Goal: Information Seeking & Learning: Understand process/instructions

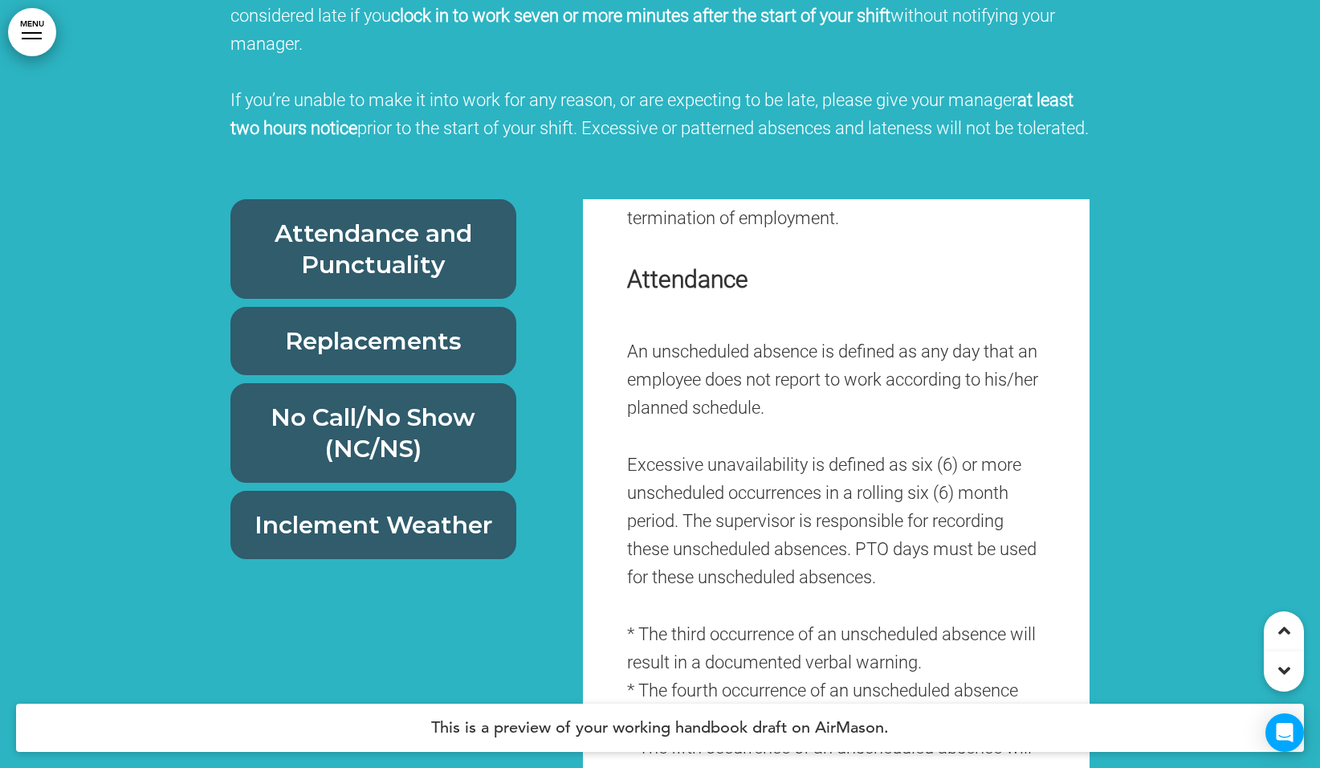
scroll to position [26013, 0]
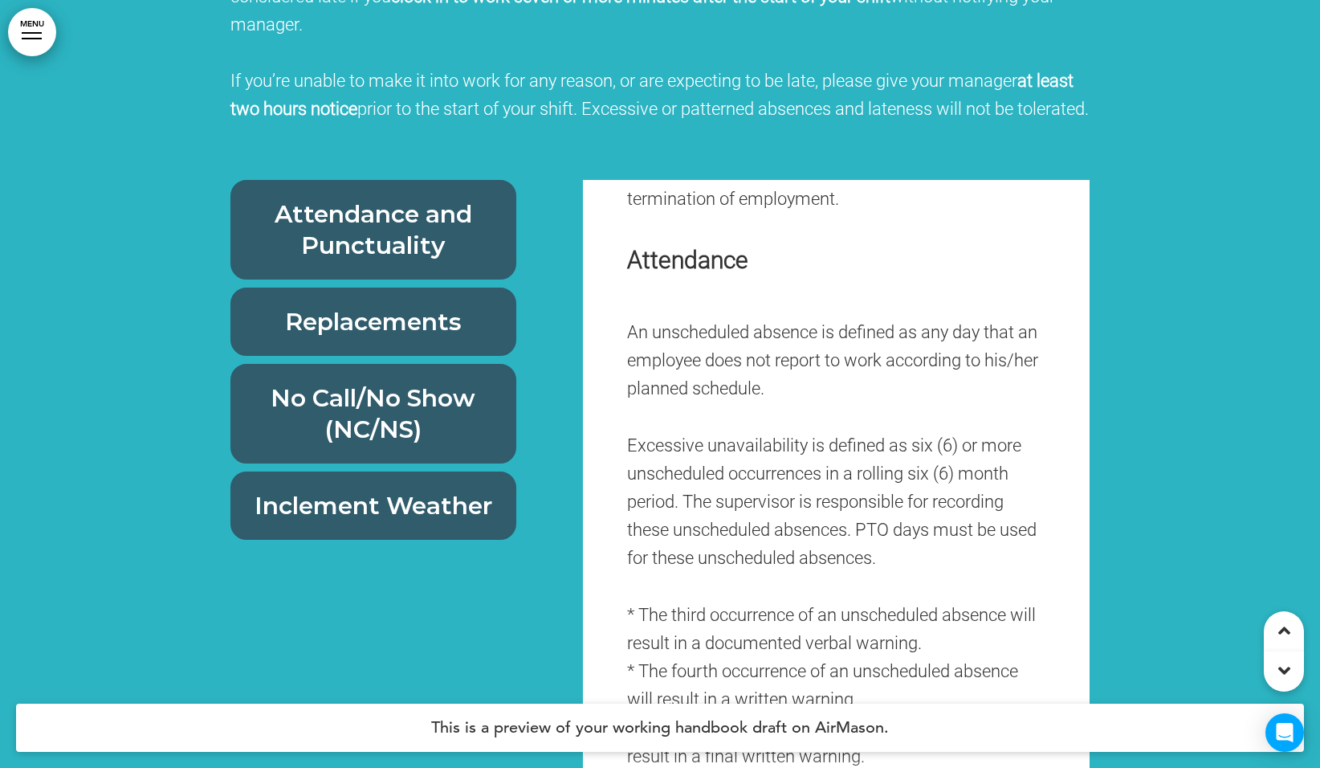
click at [448, 382] on h6 "No Call/No Show (NC/NS)" at bounding box center [373, 413] width 249 height 63
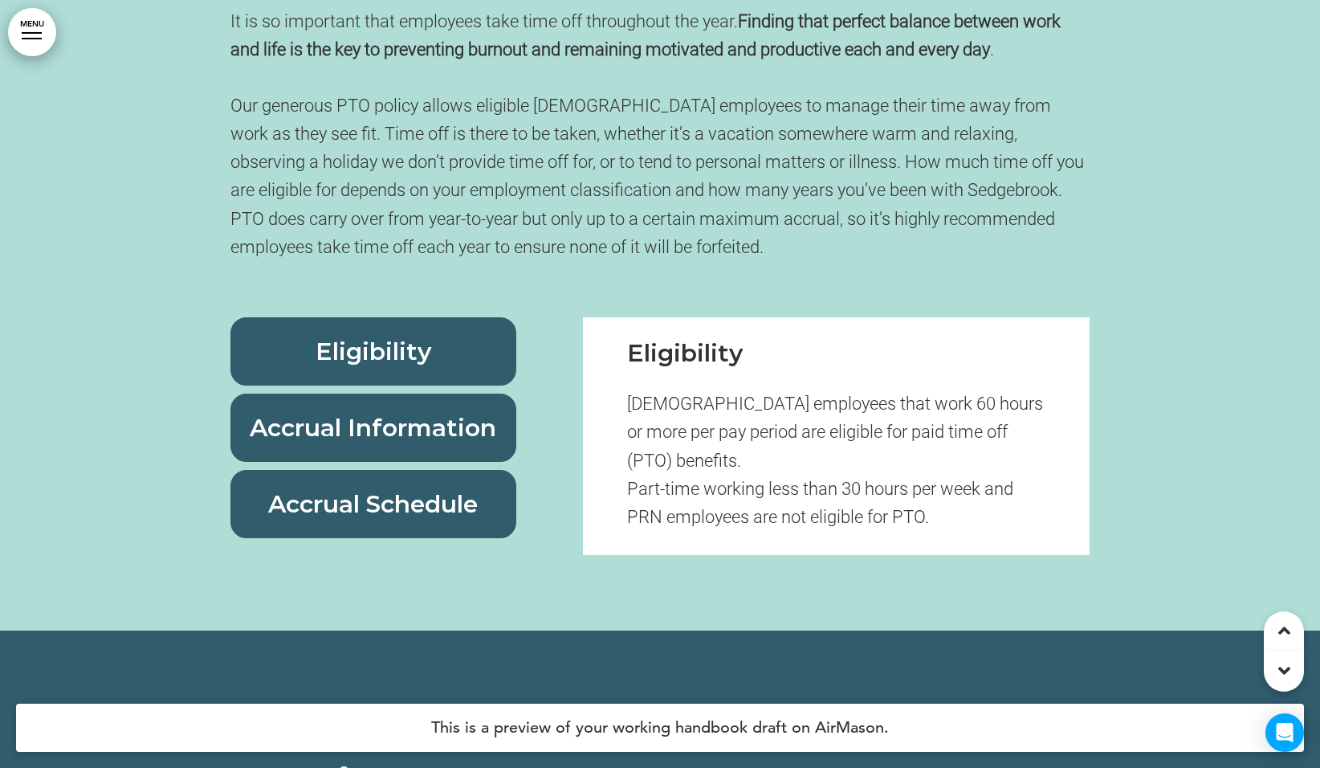
scroll to position [71375, 0]
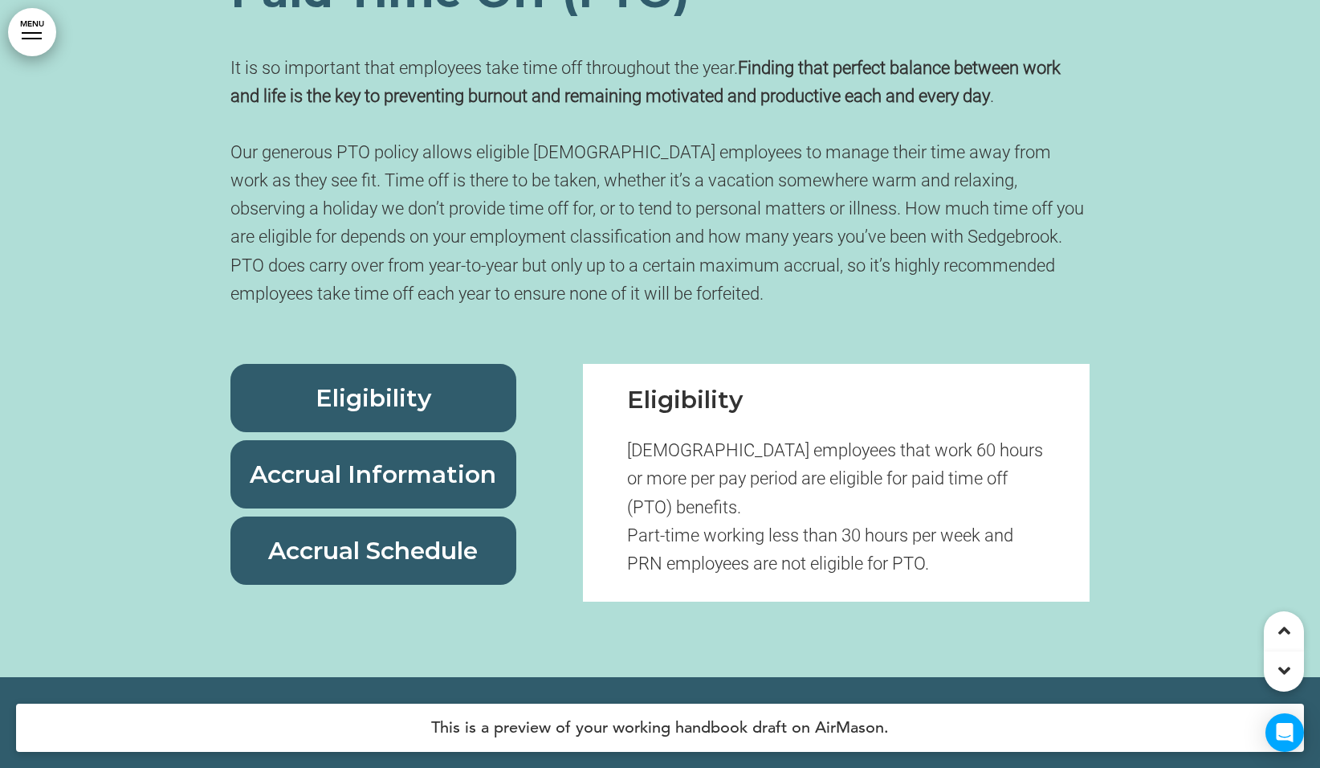
click at [389, 488] on div "Accrual Information" at bounding box center [373, 474] width 286 height 68
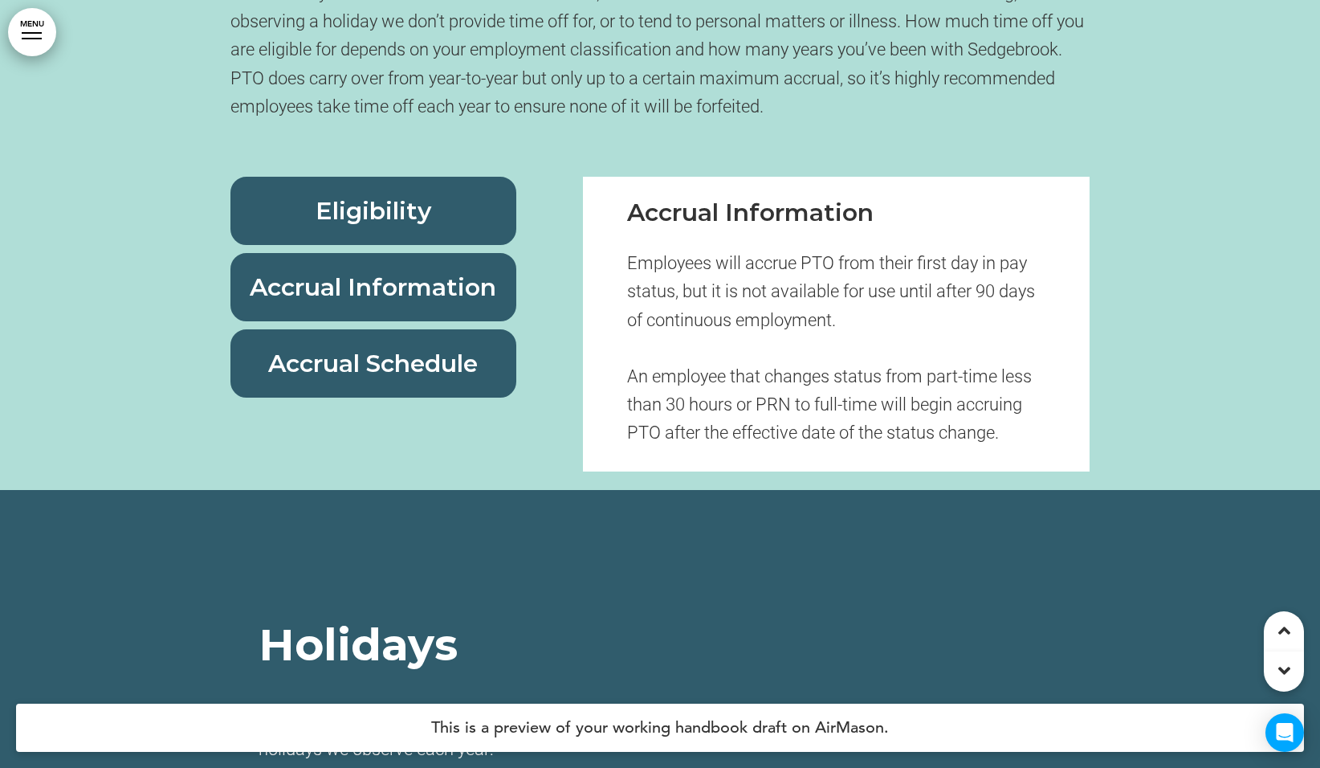
scroll to position [71609, 0]
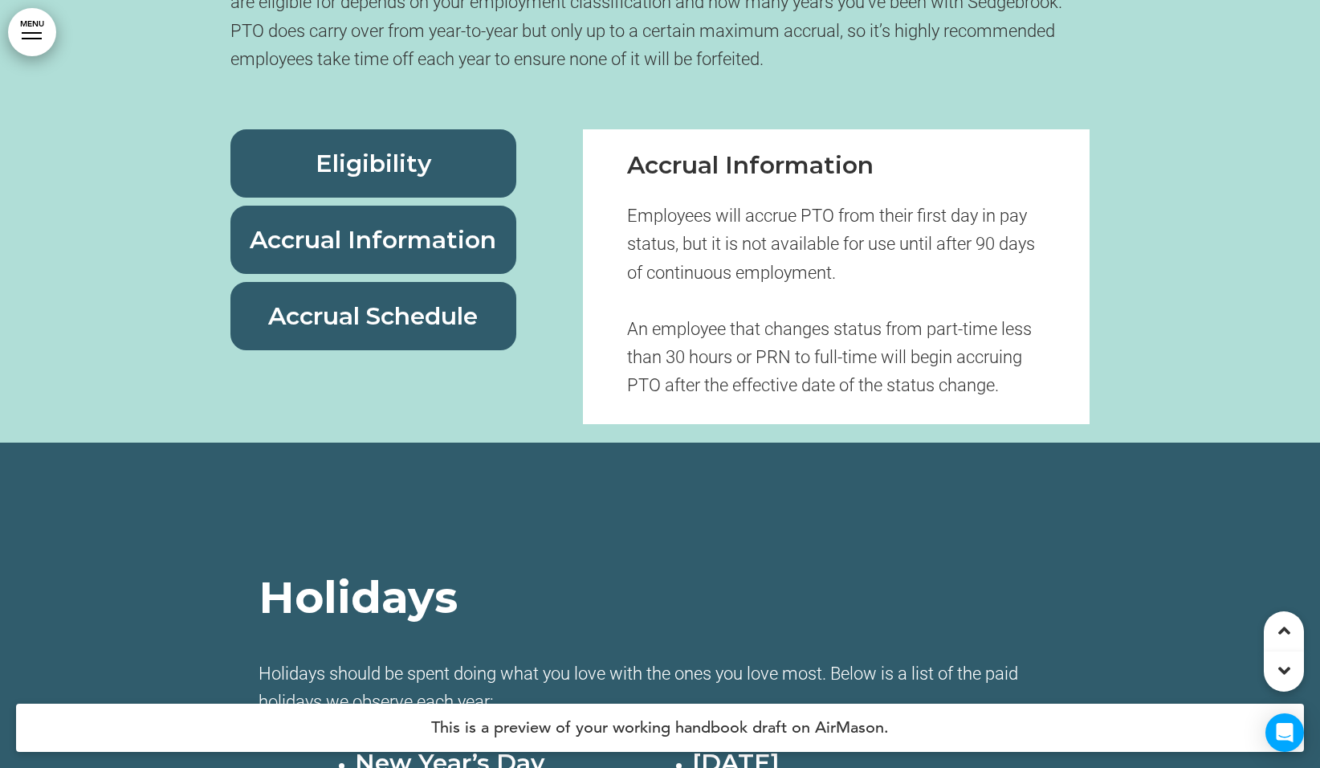
click at [329, 331] on span "Accrual Schedule" at bounding box center [373, 316] width 210 height 30
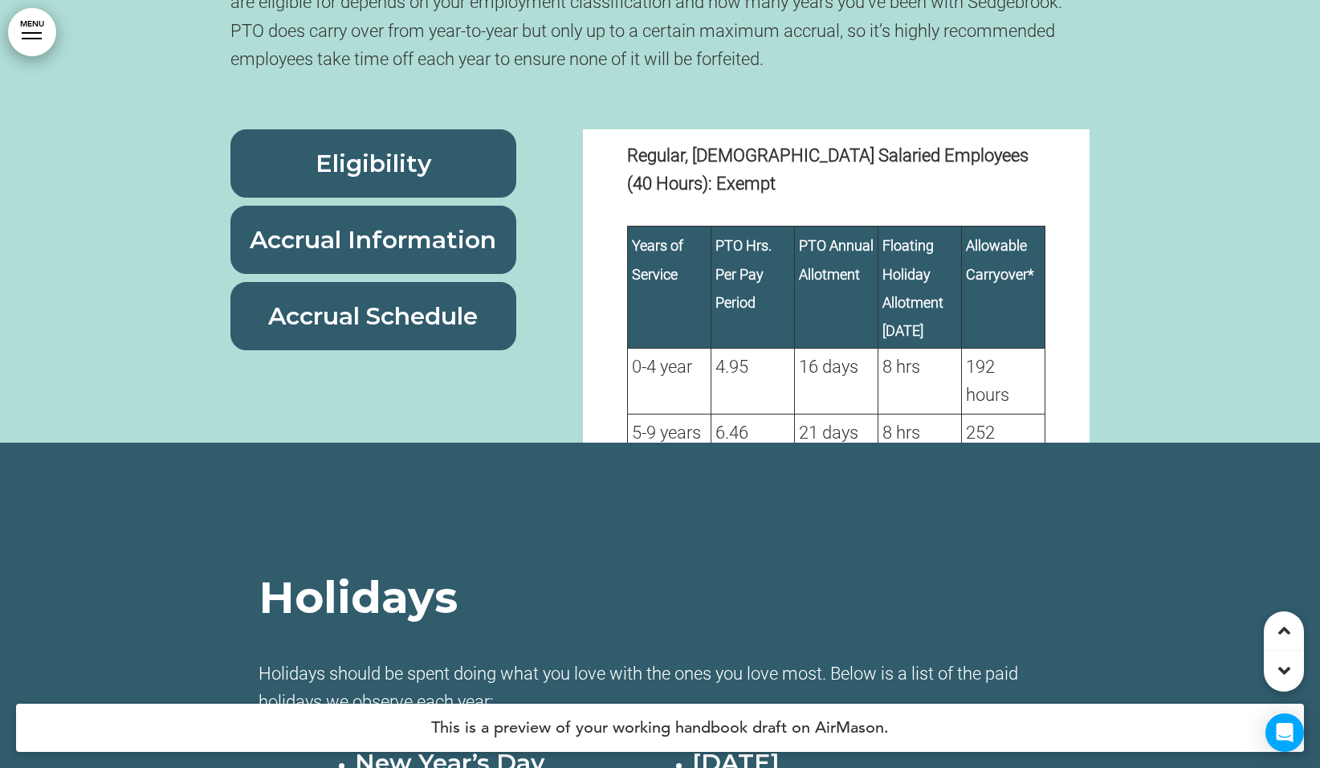
scroll to position [883, 0]
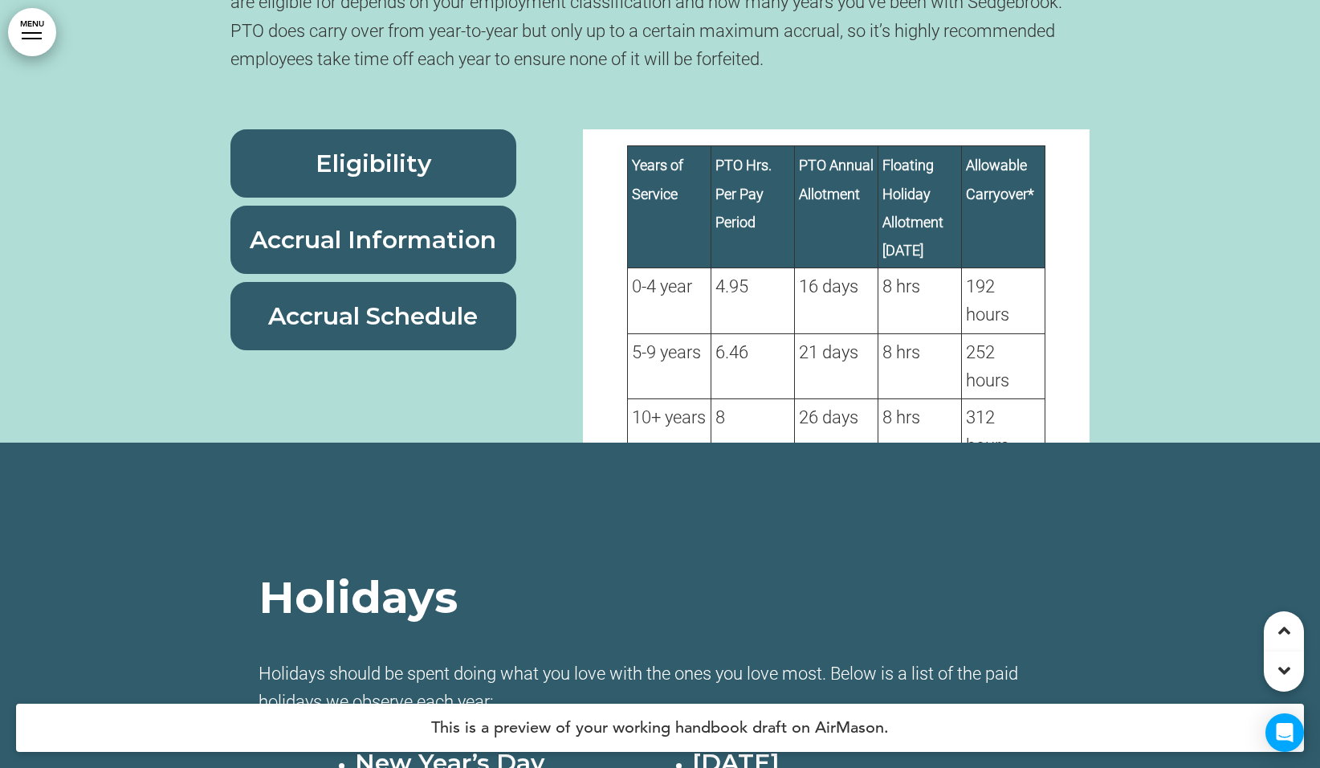
click at [760, 303] on td "4.95" at bounding box center [752, 300] width 83 height 65
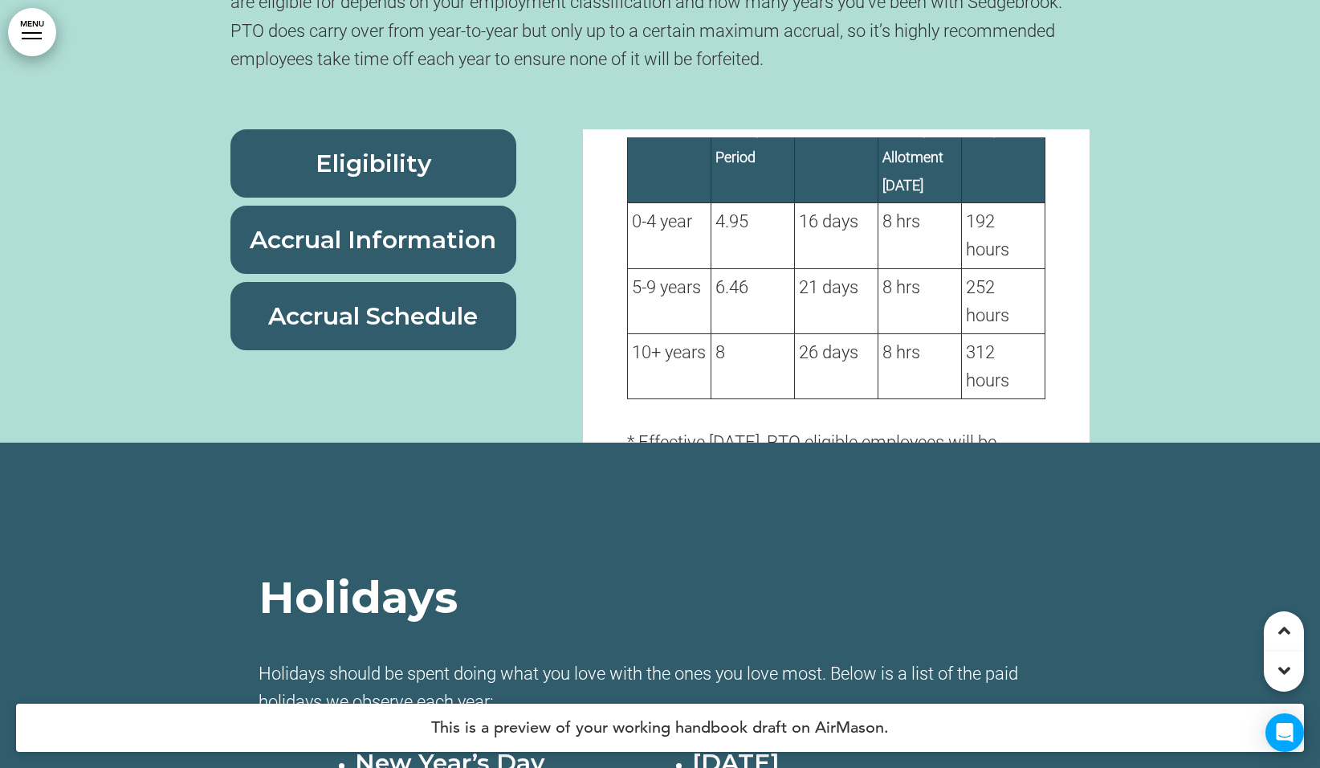
scroll to position [963, 0]
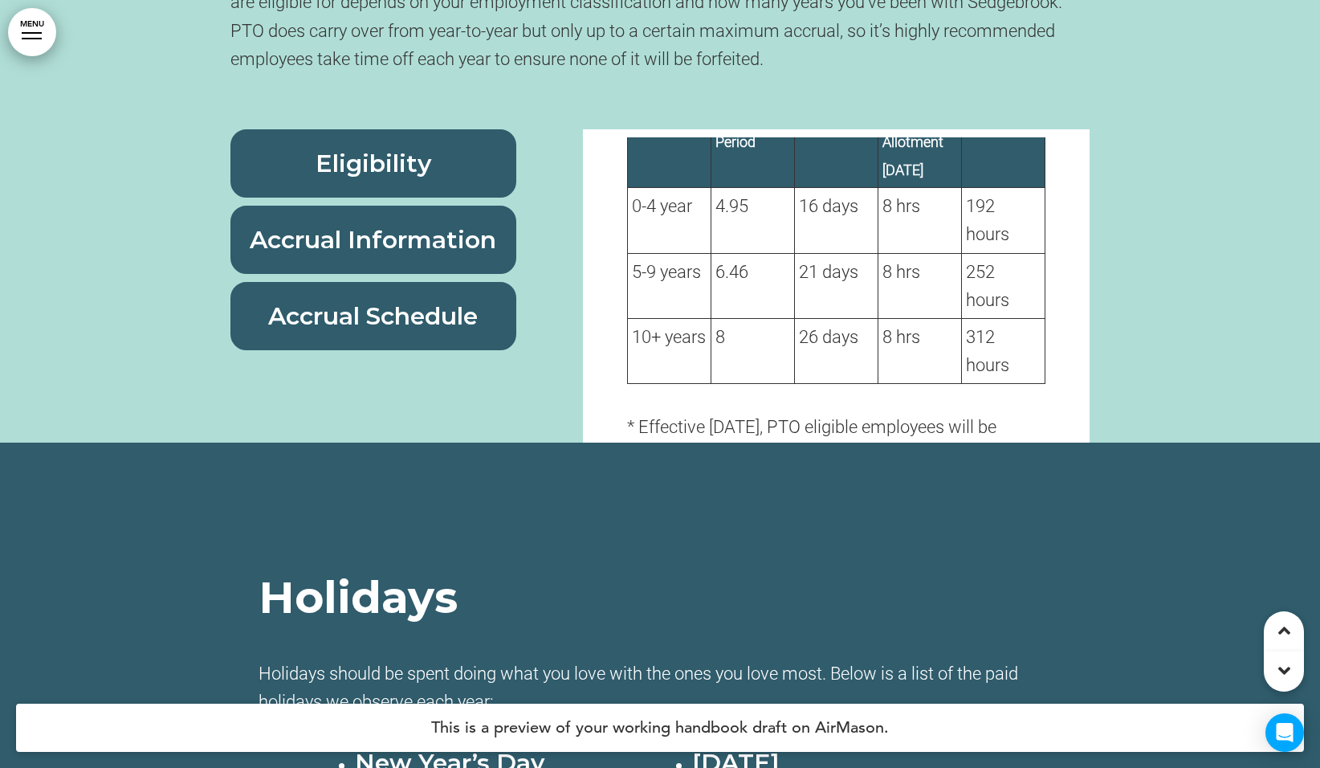
click at [428, 331] on span "Accrual Schedule" at bounding box center [373, 316] width 210 height 30
click at [367, 255] on span "Accrual Information" at bounding box center [373, 240] width 246 height 30
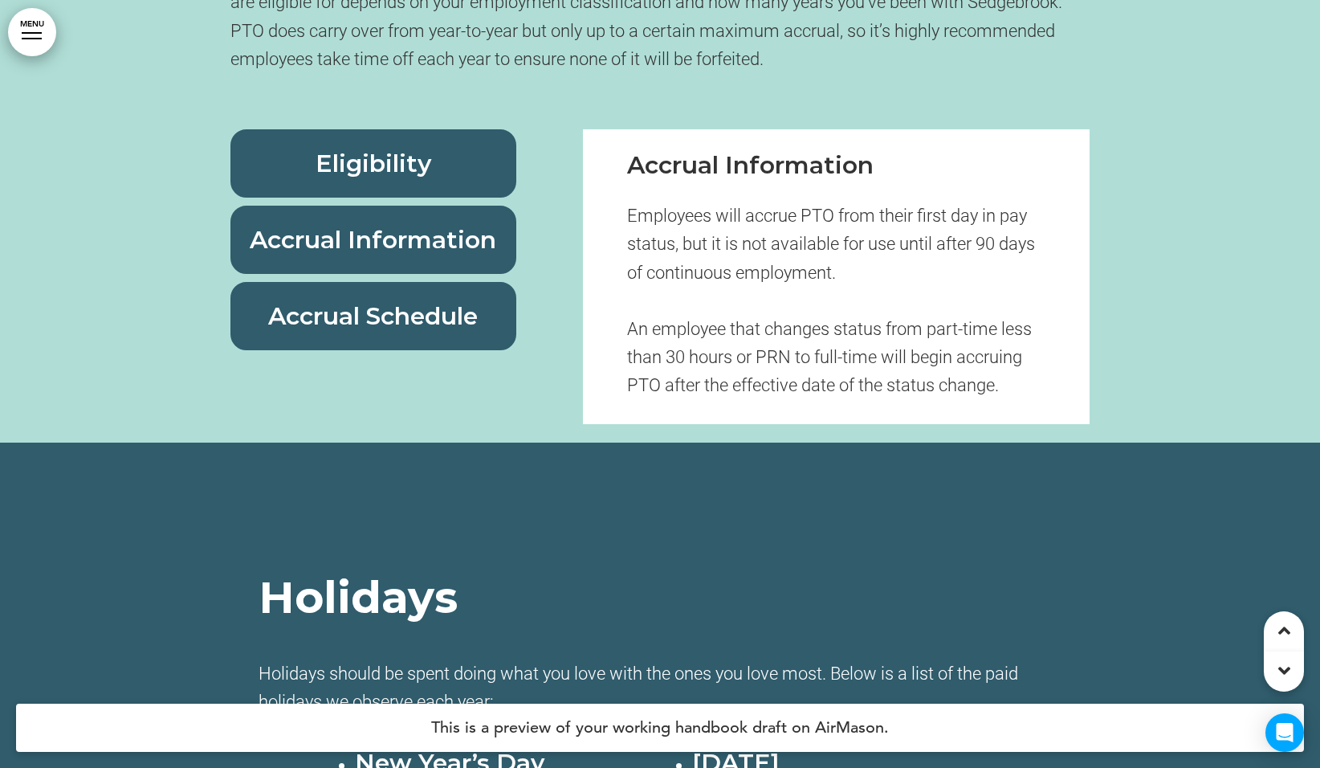
click at [382, 350] on div "Accrual Schedule" at bounding box center [373, 316] width 286 height 68
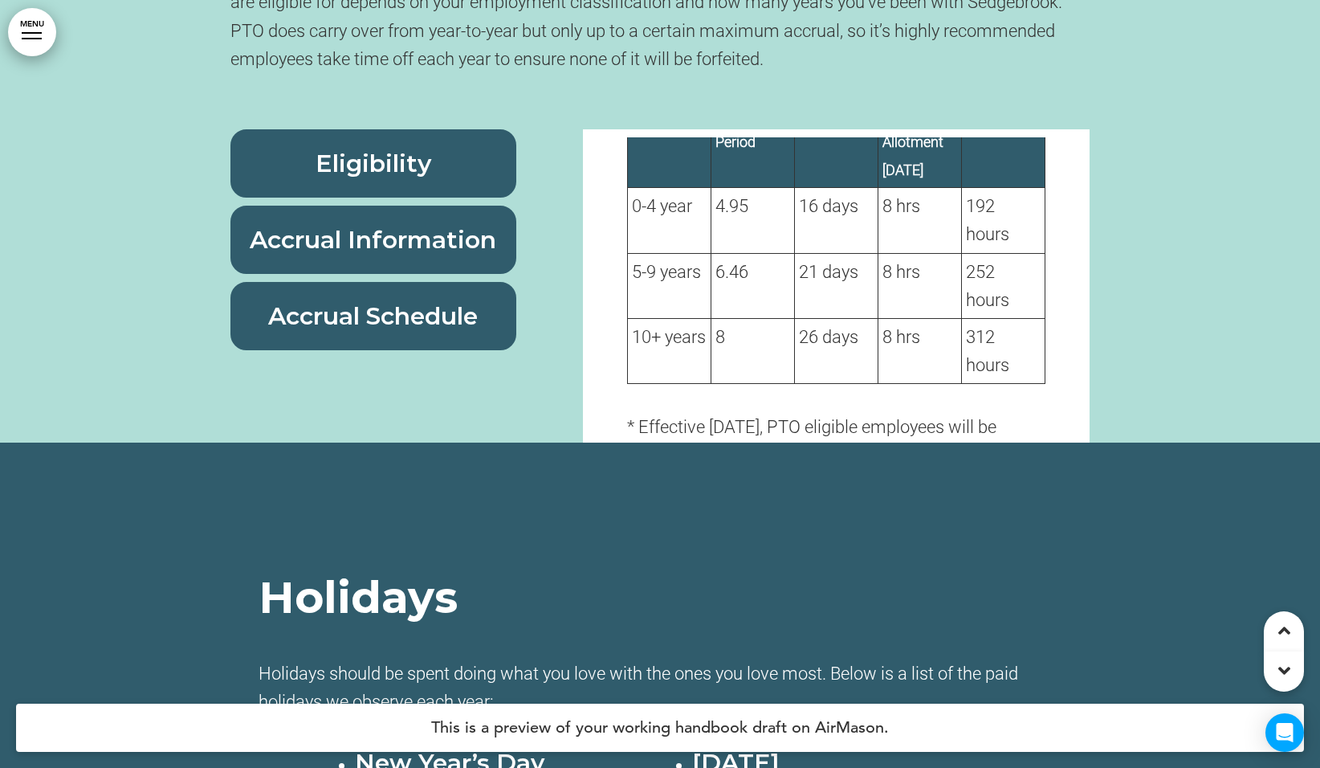
click at [384, 253] on span "Accrual Information" at bounding box center [373, 240] width 246 height 30
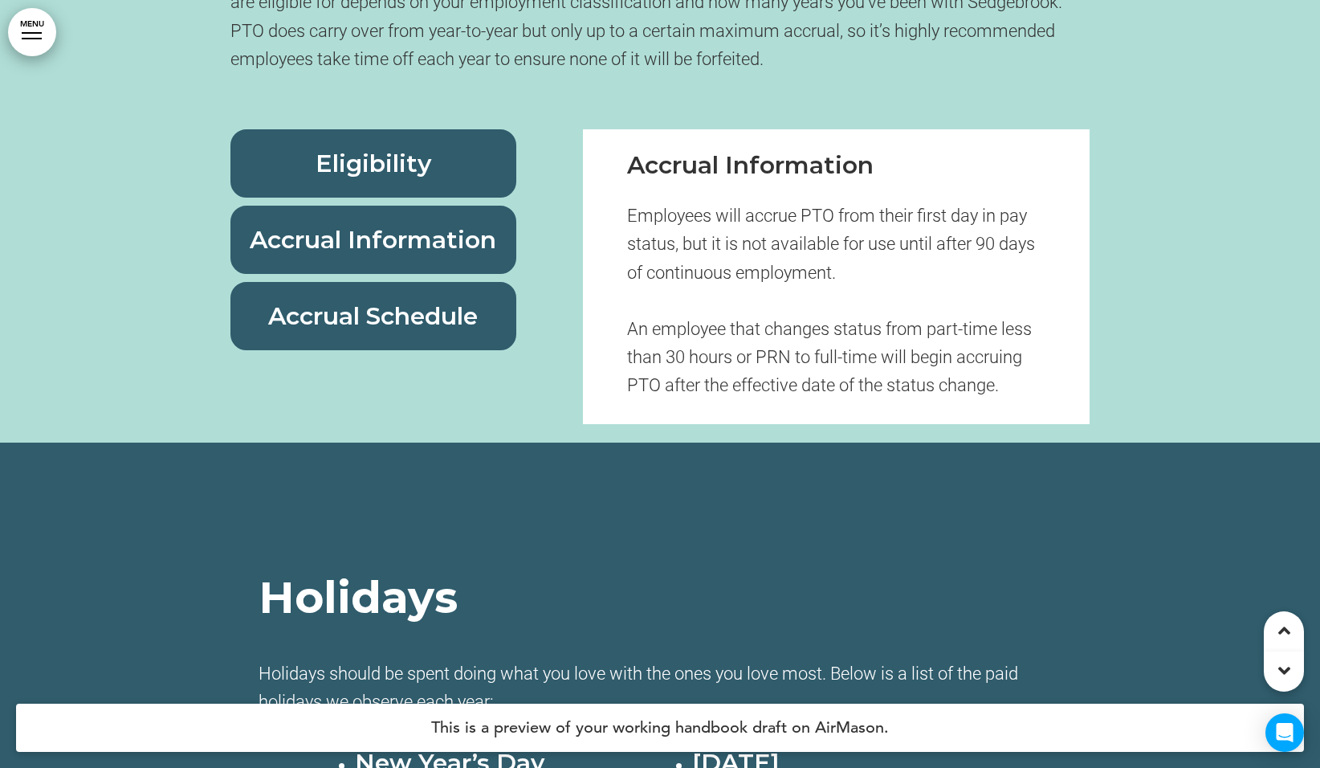
click at [305, 177] on h6 "Eligibility" at bounding box center [373, 163] width 249 height 31
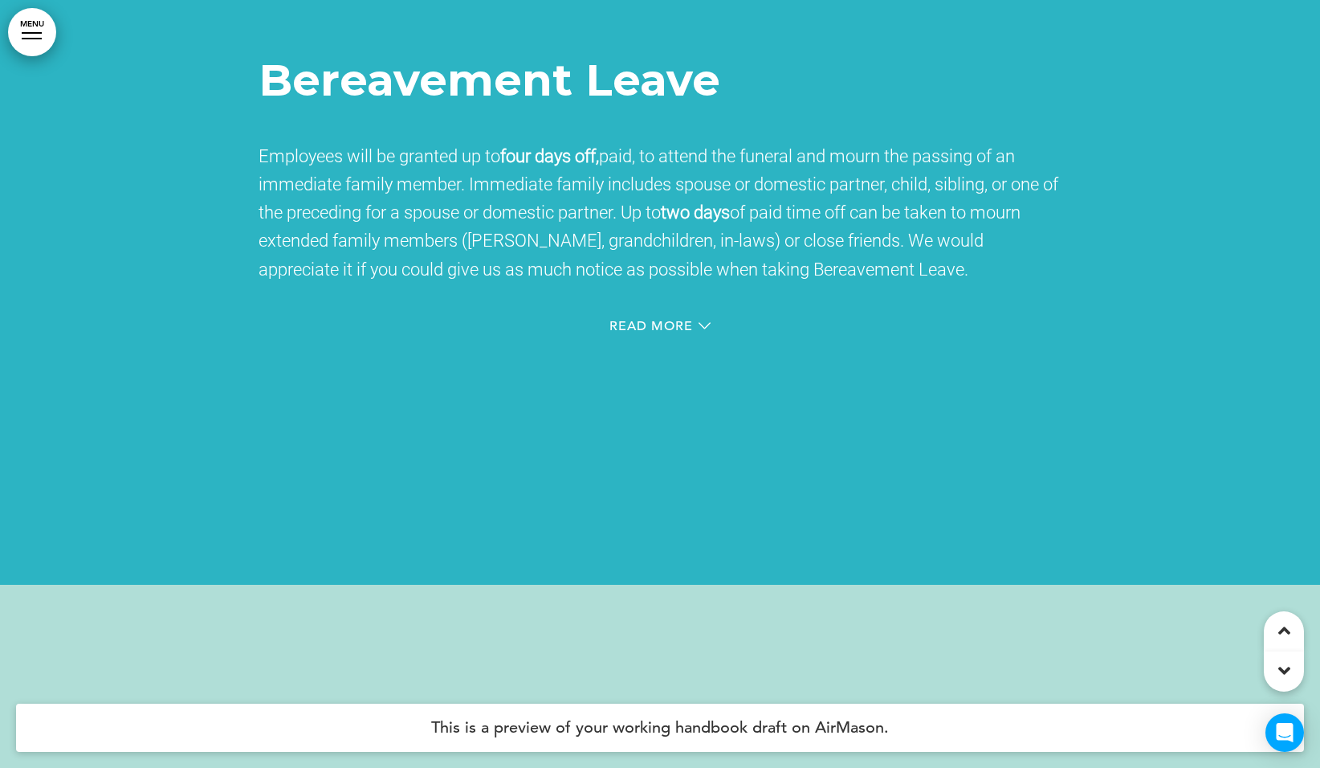
scroll to position [75870, 0]
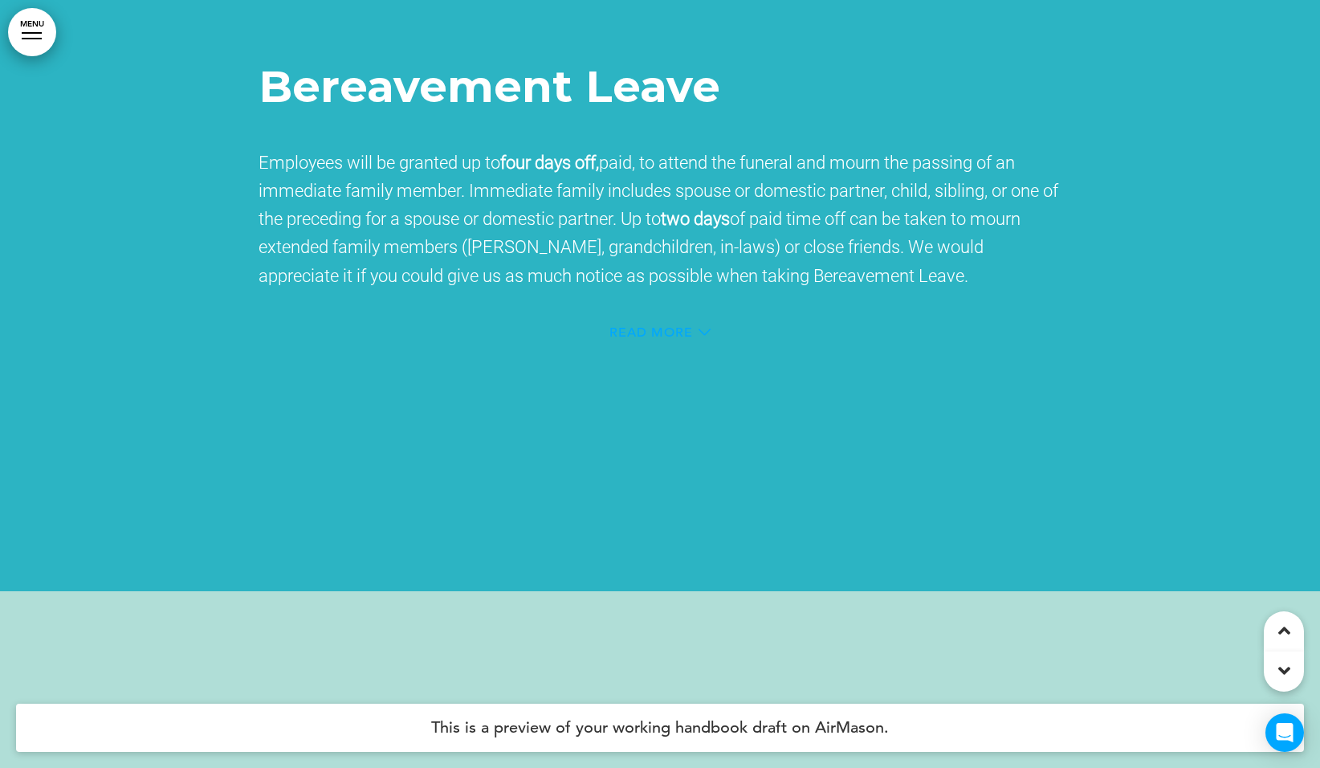
click at [675, 339] on span "Read More" at bounding box center [650, 332] width 83 height 13
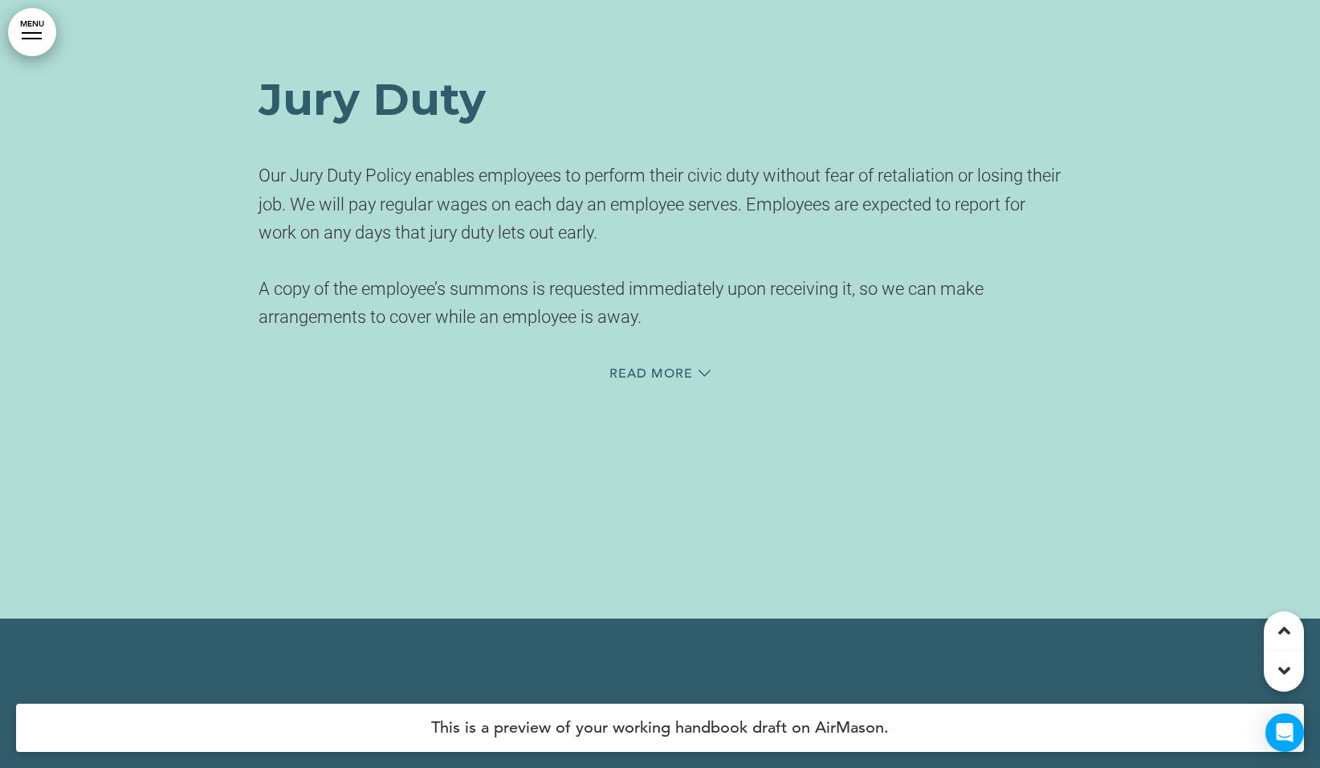
scroll to position [76653, 0]
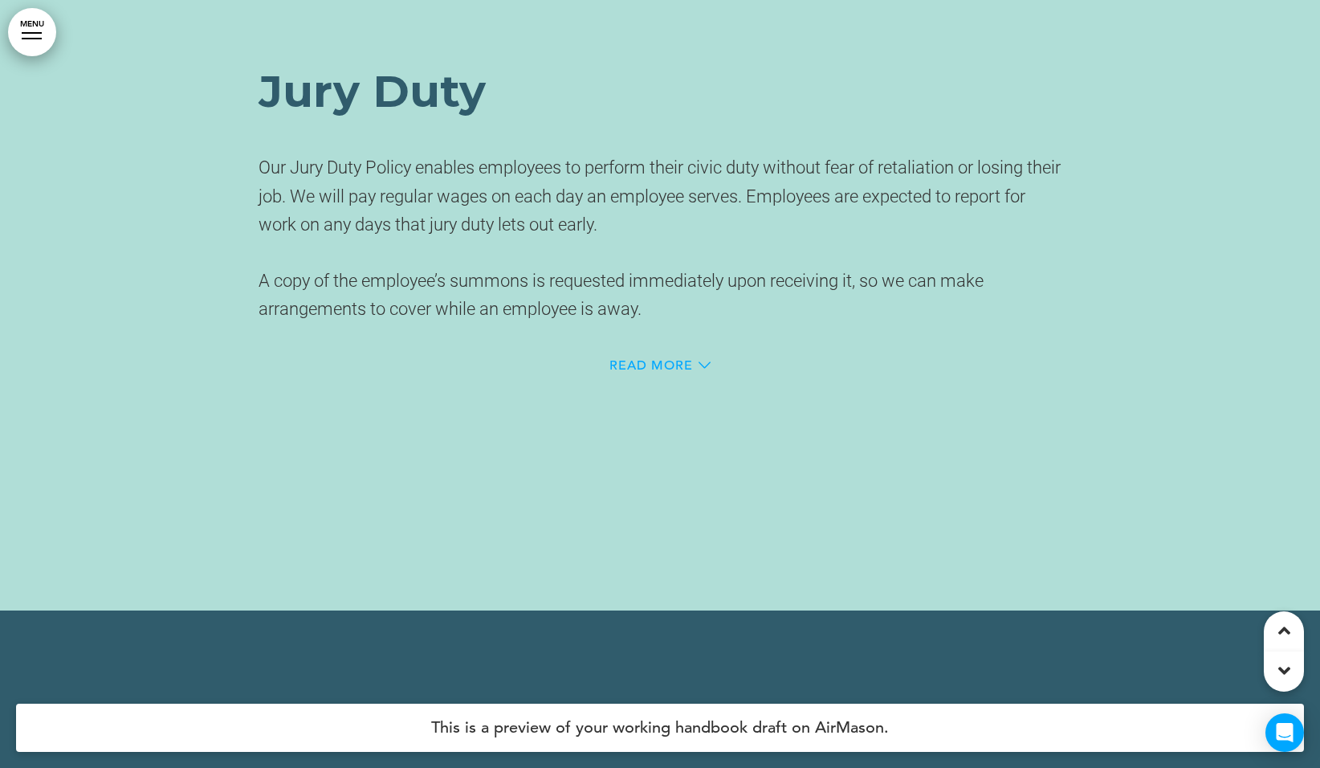
click at [703, 371] on icon at bounding box center [704, 365] width 12 height 12
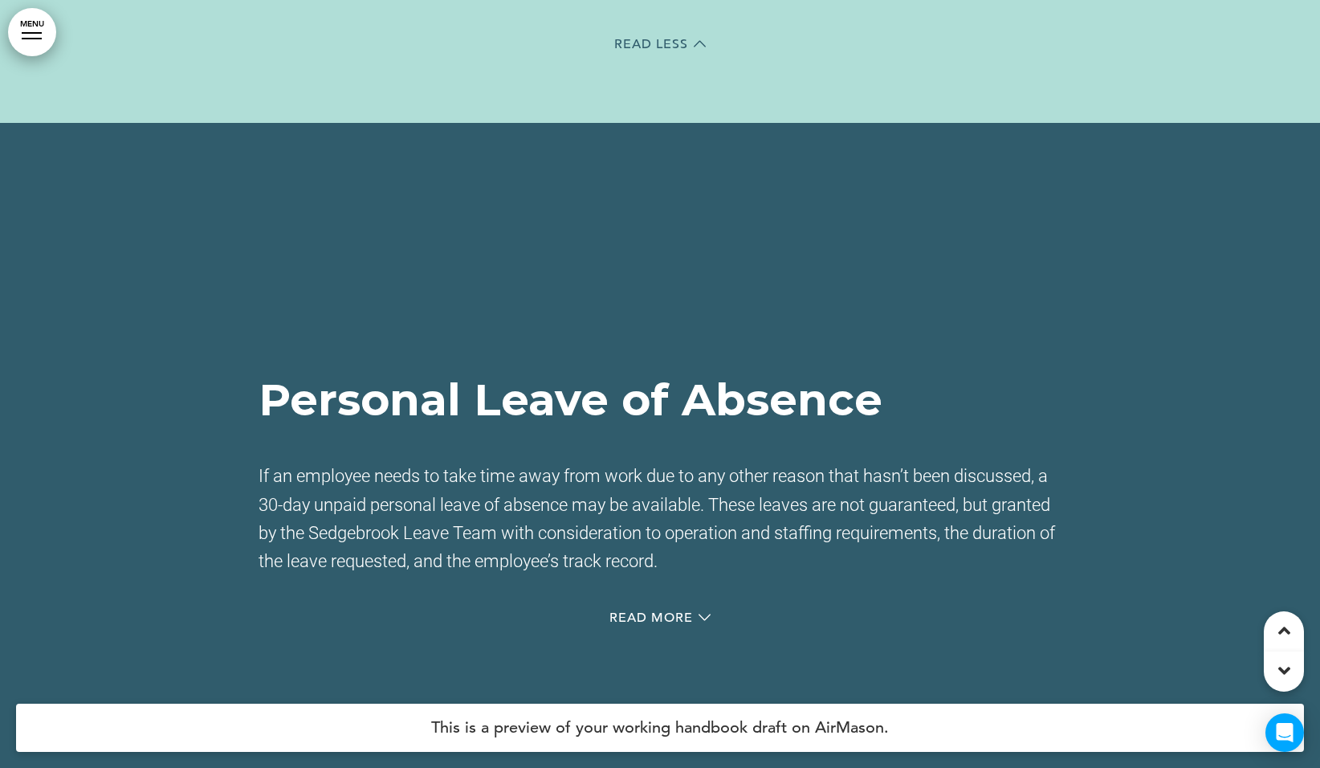
scroll to position [77370, 0]
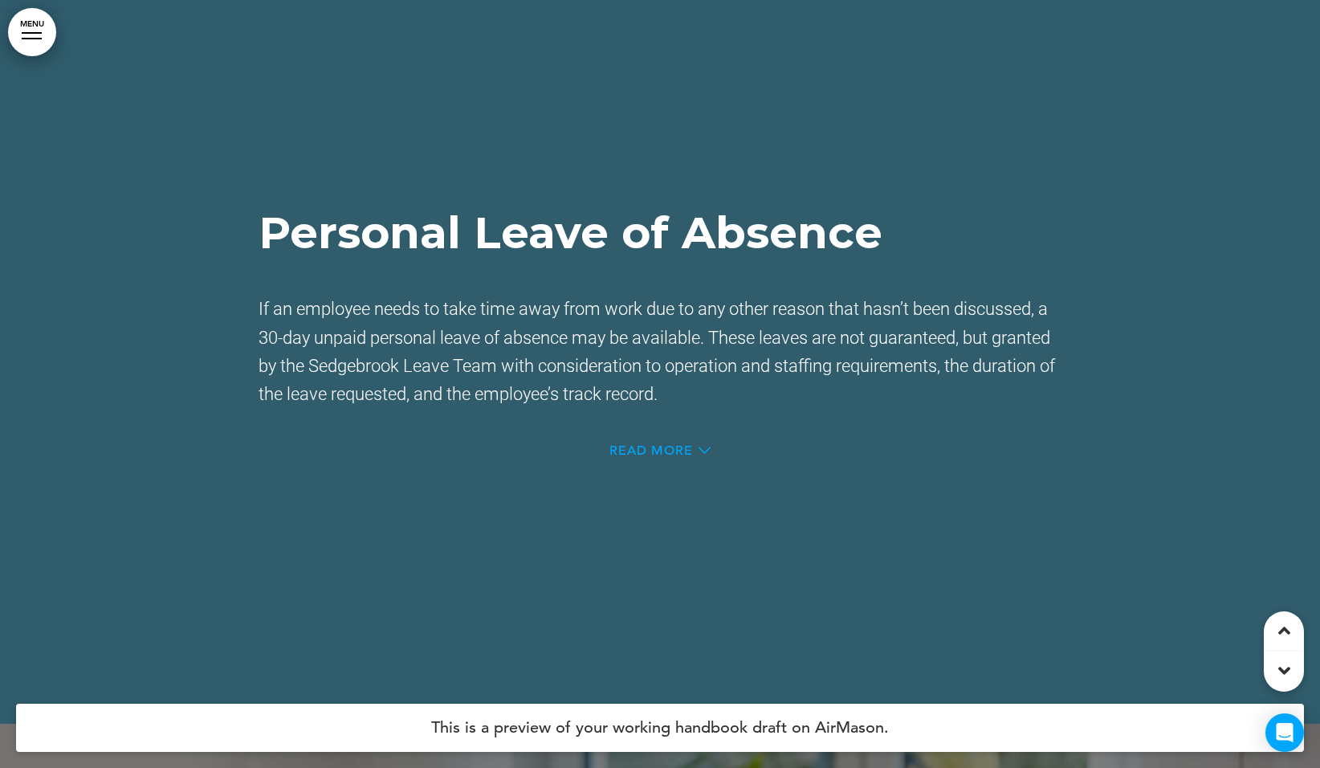
click at [698, 456] on icon at bounding box center [704, 450] width 12 height 12
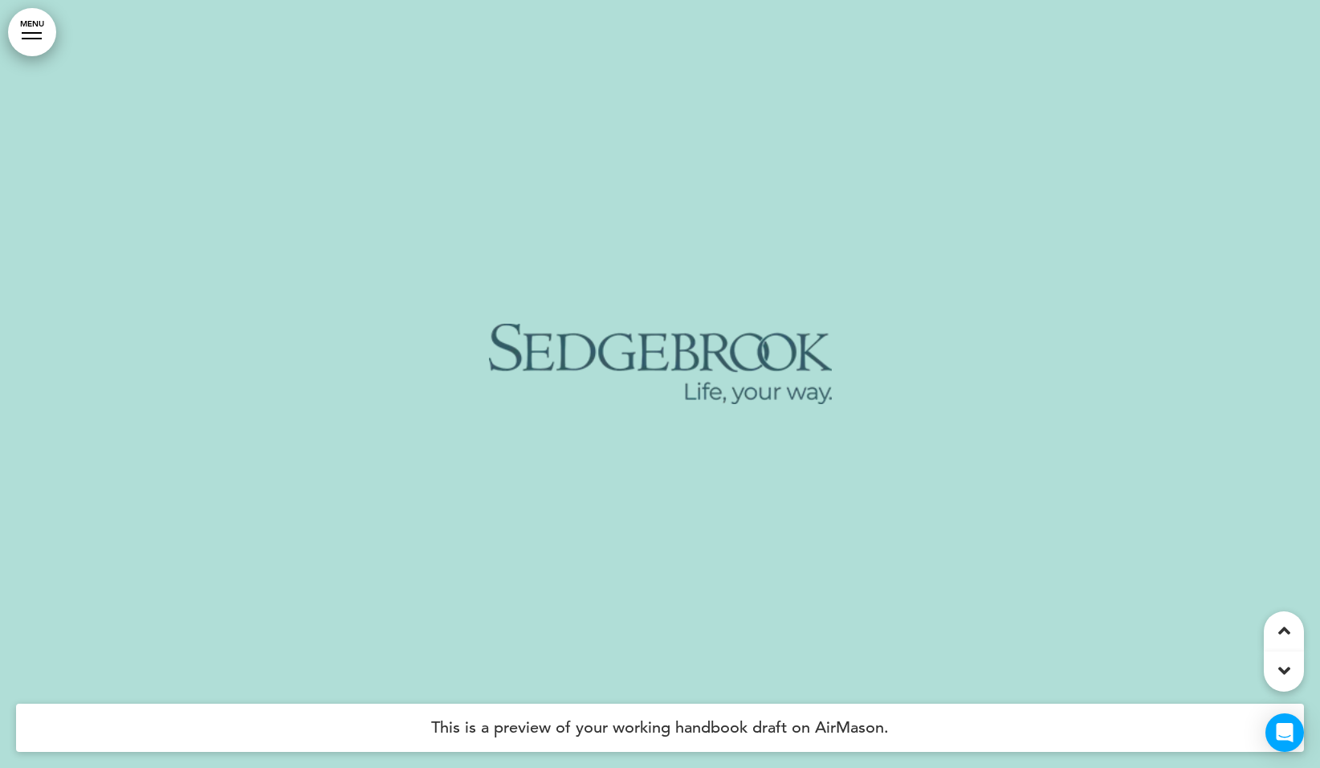
scroll to position [81546, 0]
